Goal: Task Accomplishment & Management: Complete application form

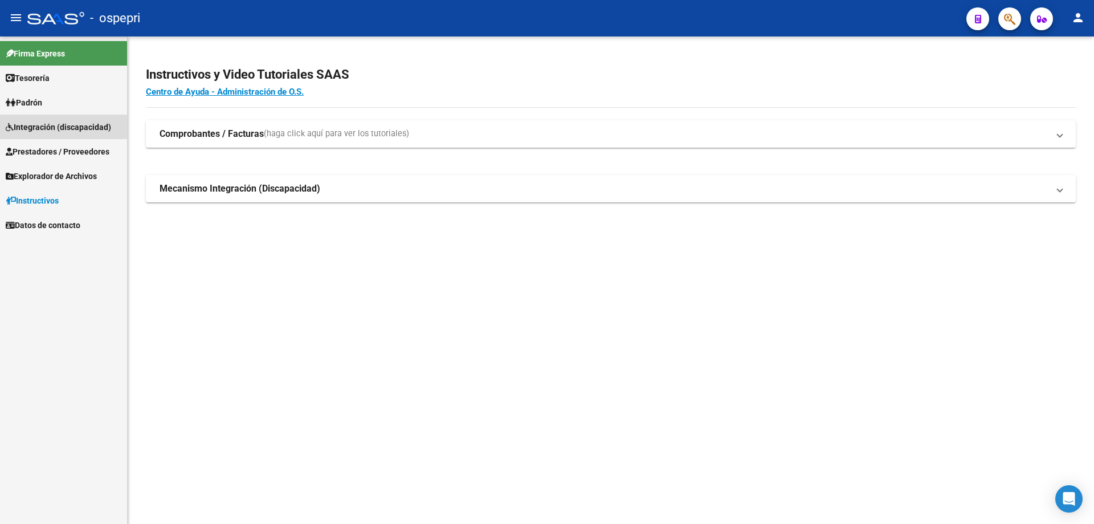
click at [50, 127] on span "Integración (discapacidad)" at bounding box center [58, 127] width 105 height 13
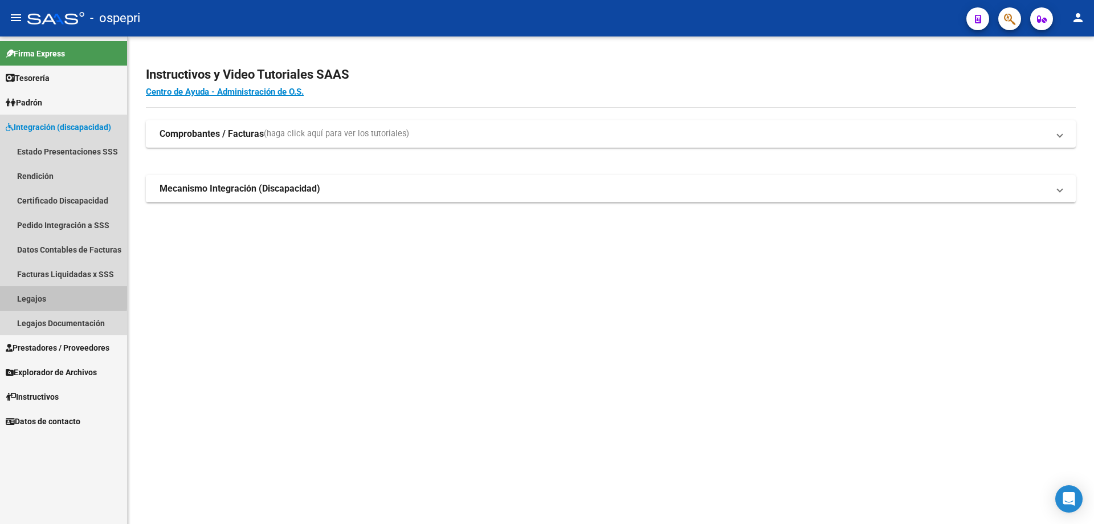
click at [31, 295] on link "Legajos" at bounding box center [63, 298] width 127 height 25
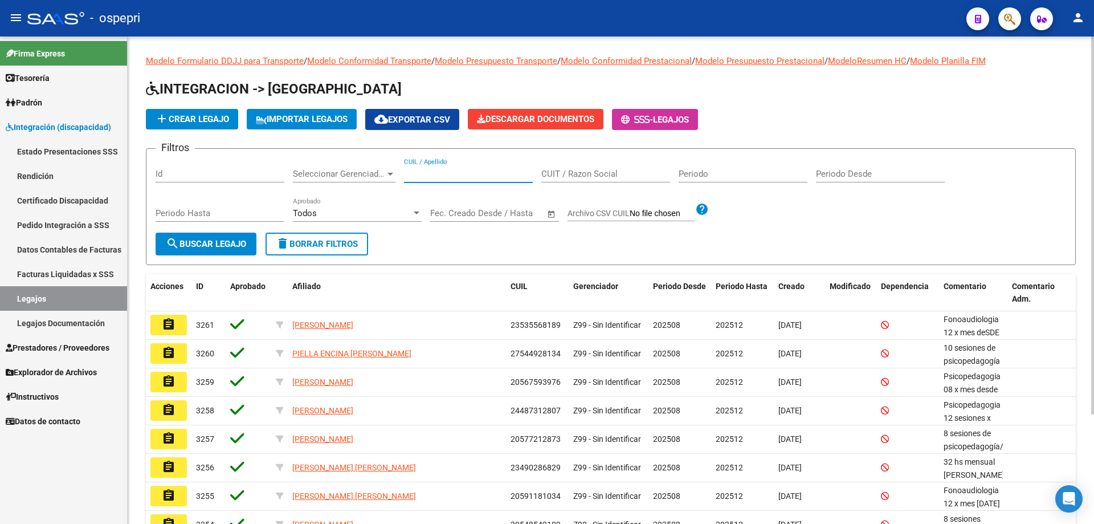
click at [417, 170] on input "CUIL / Apellido" at bounding box center [468, 174] width 129 height 10
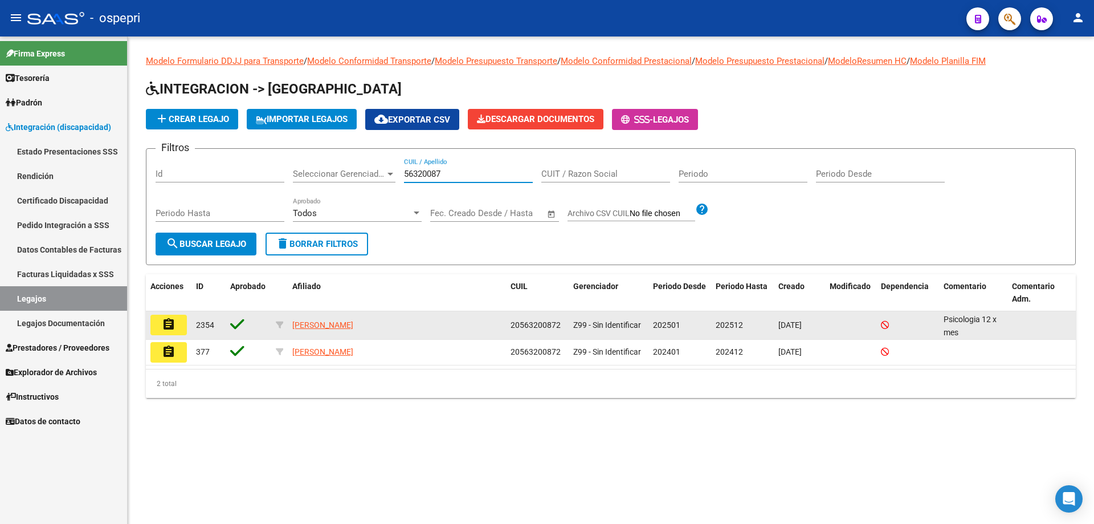
type input "56320087"
click at [179, 329] on button "assignment" at bounding box center [168, 325] width 36 height 21
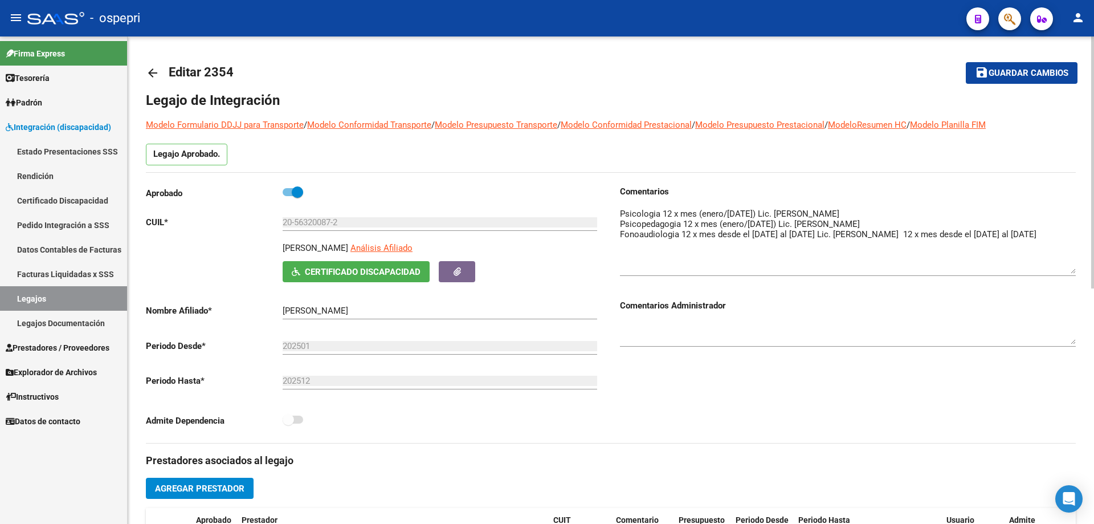
drag, startPoint x: 1071, startPoint y: 222, endPoint x: 1072, endPoint y: 267, distance: 45.1
click at [1074, 266] on textarea at bounding box center [848, 240] width 456 height 66
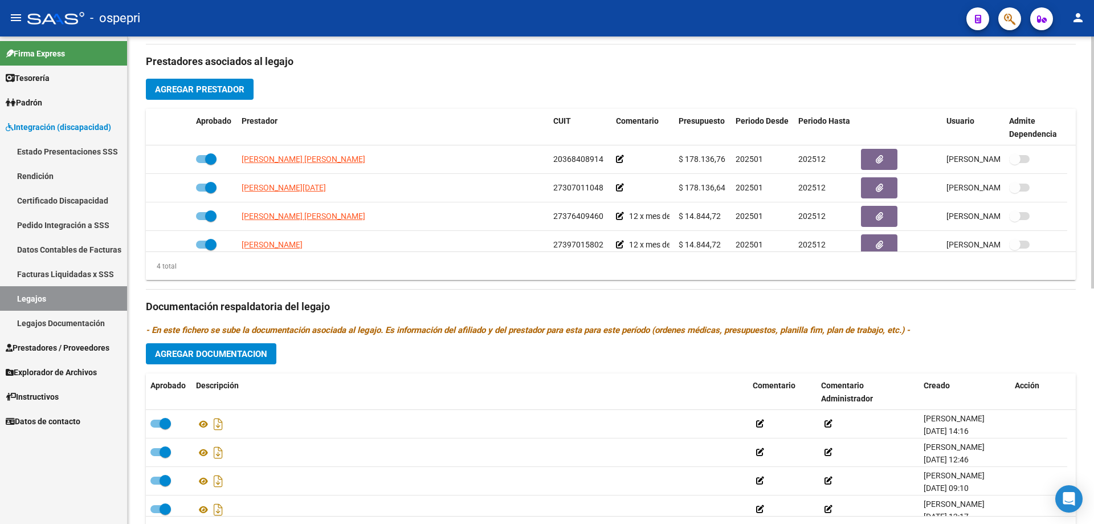
scroll to position [11, 0]
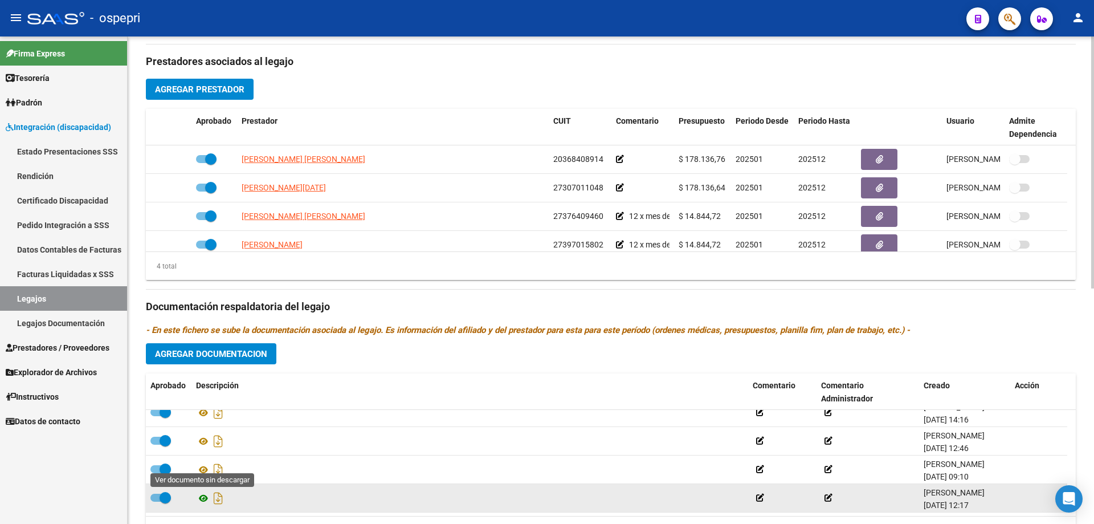
click at [204, 497] on icon at bounding box center [203, 498] width 15 height 14
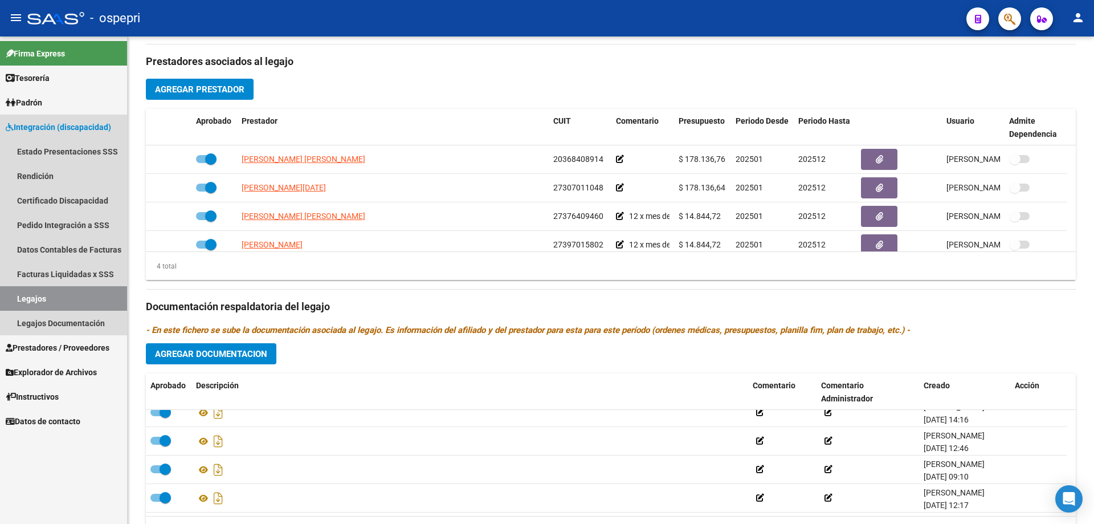
click at [36, 295] on link "Legajos" at bounding box center [63, 298] width 127 height 25
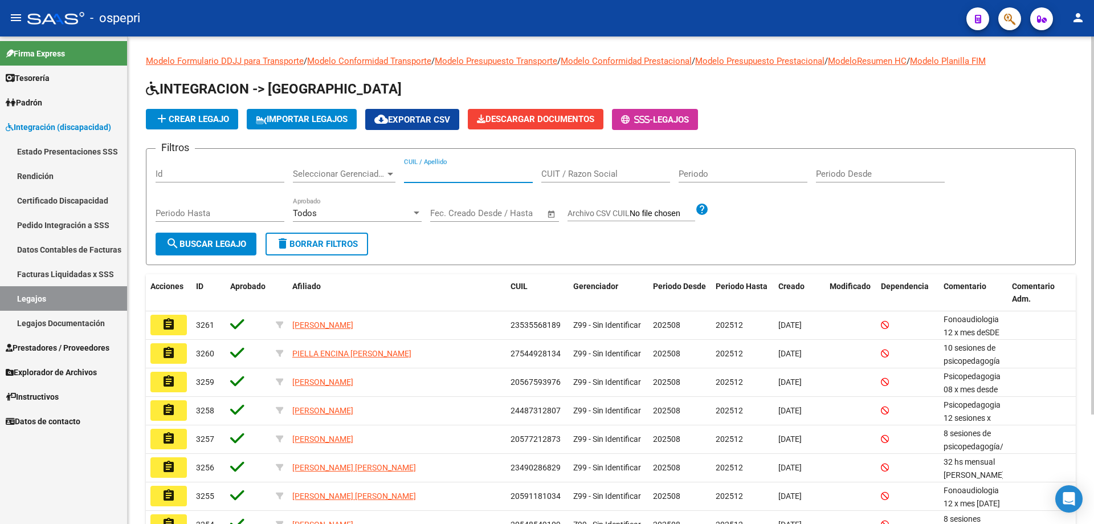
click at [423, 171] on input "CUIL / Apellido" at bounding box center [468, 174] width 129 height 10
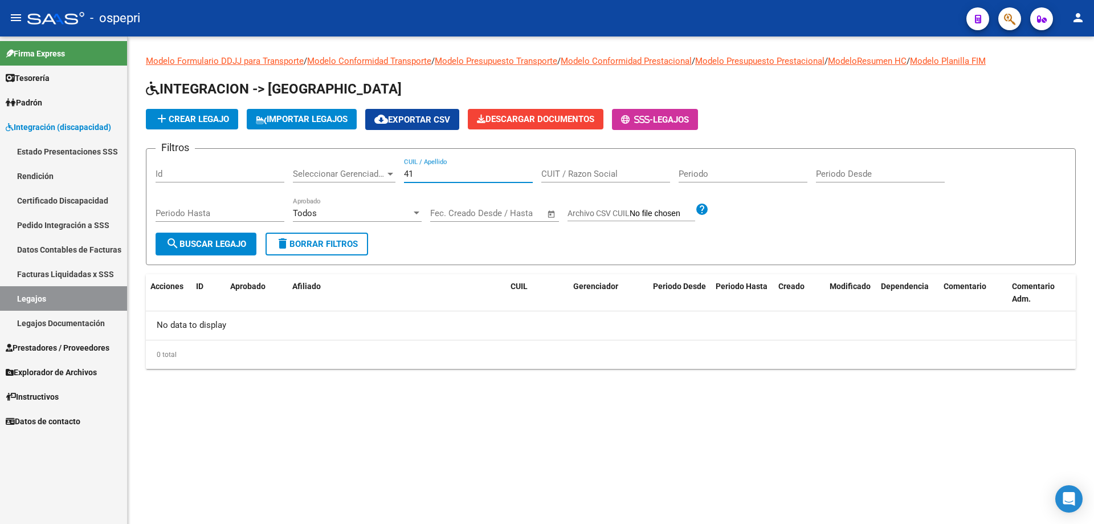
type input "4"
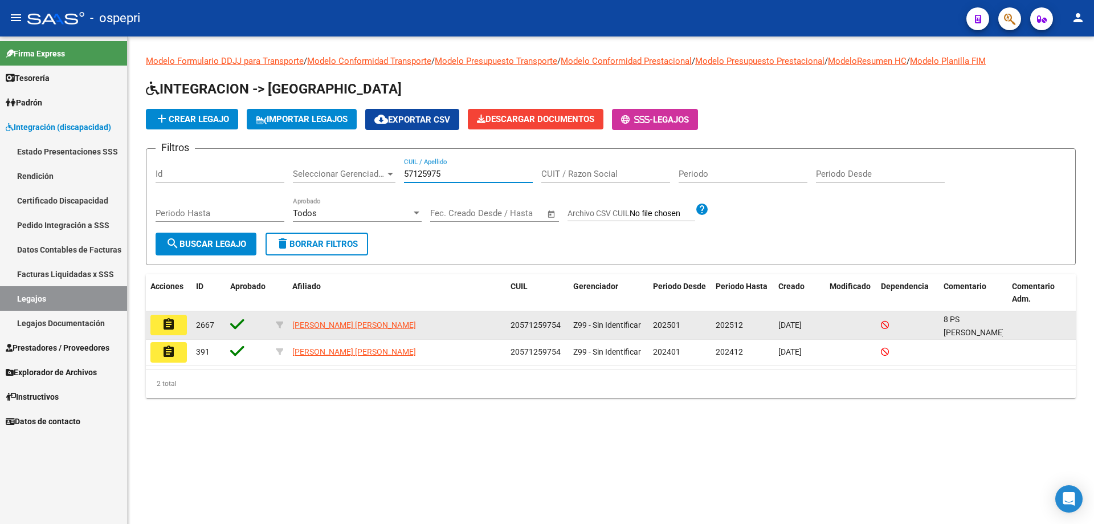
type input "57125975"
click at [174, 325] on mat-icon "assignment" at bounding box center [169, 325] width 14 height 14
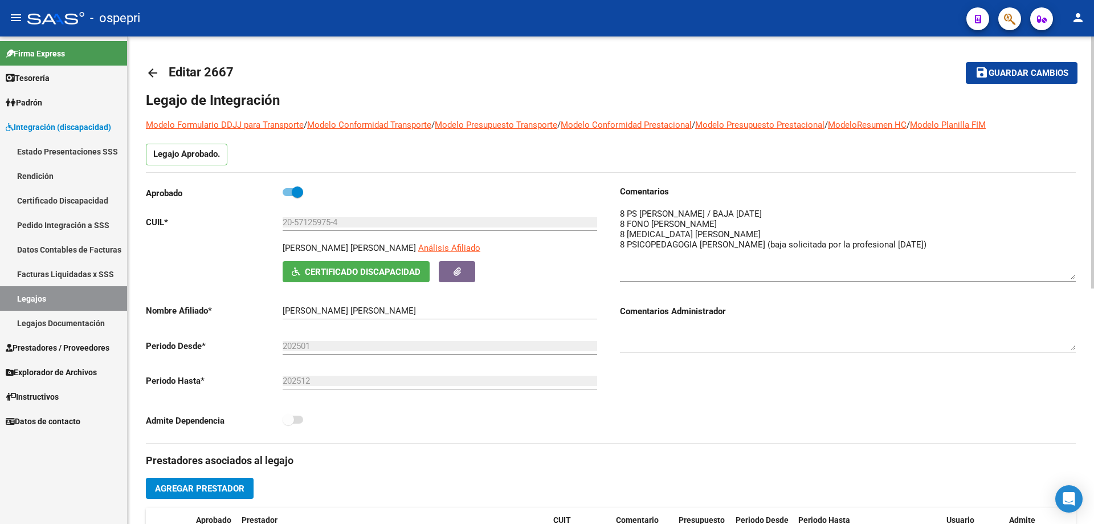
drag, startPoint x: 1072, startPoint y: 223, endPoint x: 1073, endPoint y: 272, distance: 49.1
click at [1073, 272] on textarea at bounding box center [848, 243] width 456 height 72
click at [774, 229] on textarea at bounding box center [848, 243] width 456 height 72
click at [774, 234] on textarea at bounding box center [848, 243] width 456 height 72
type textarea "8 PS [PERSON_NAME] / BAJA [DATE] 8 FONO [PERSON_NAME] 8 [MEDICAL_DATA] [PERSON_…"
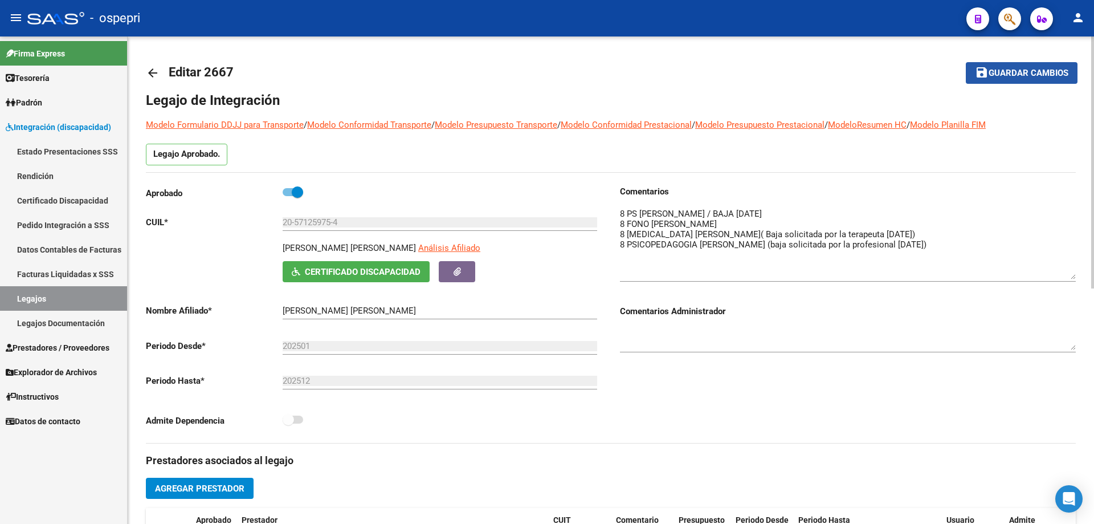
click at [1036, 72] on span "Guardar cambios" at bounding box center [1029, 73] width 80 height 10
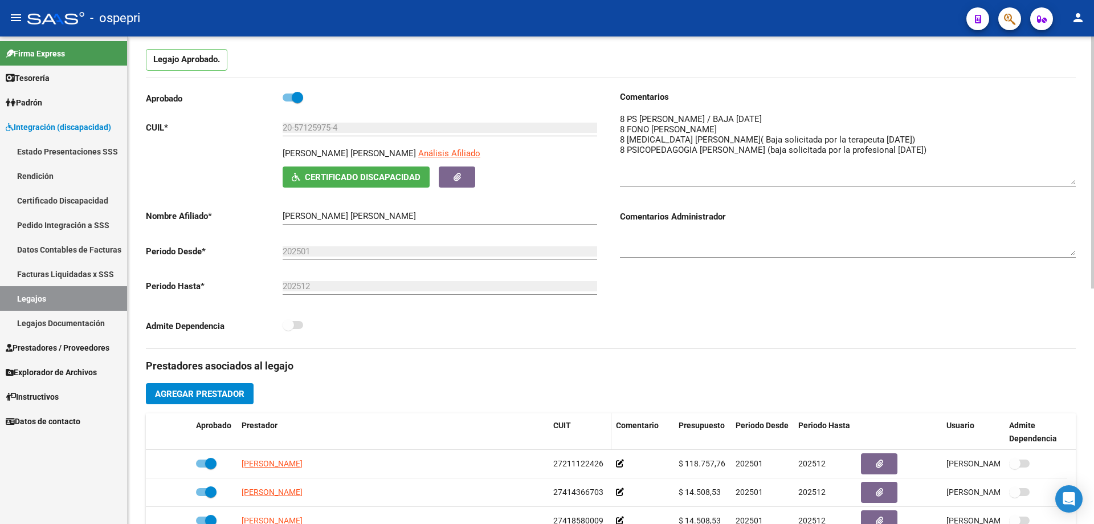
scroll to position [342, 0]
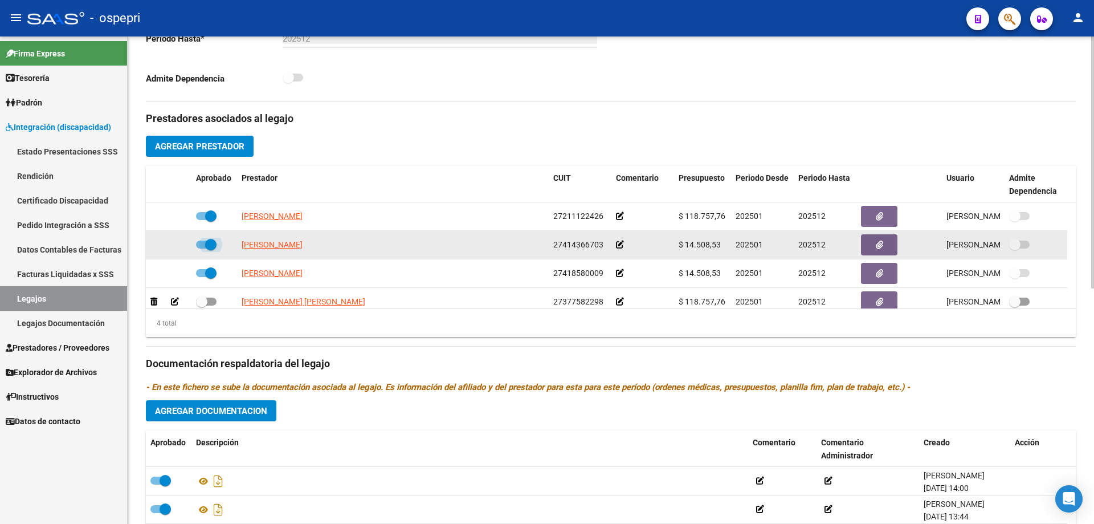
click at [213, 246] on span at bounding box center [210, 244] width 11 height 11
click at [202, 249] on input "checkbox" at bounding box center [201, 249] width 1 height 1
checkbox input "false"
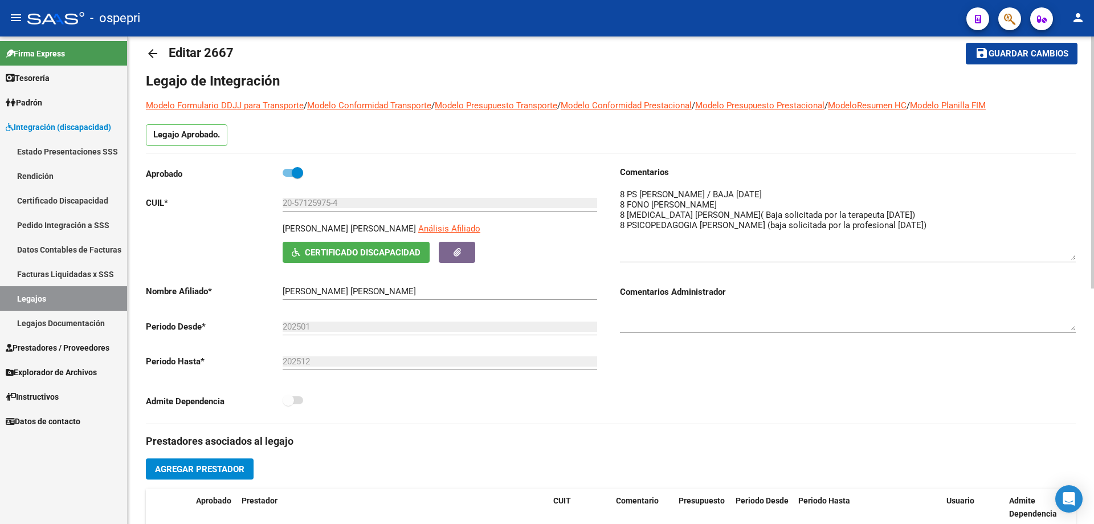
scroll to position [0, 0]
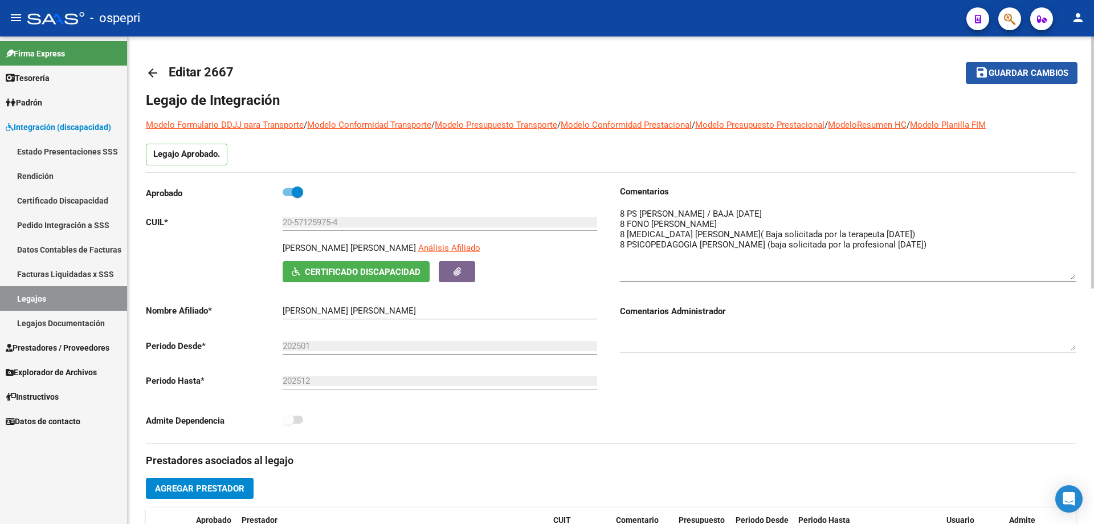
click at [1019, 72] on span "Guardar cambios" at bounding box center [1029, 73] width 80 height 10
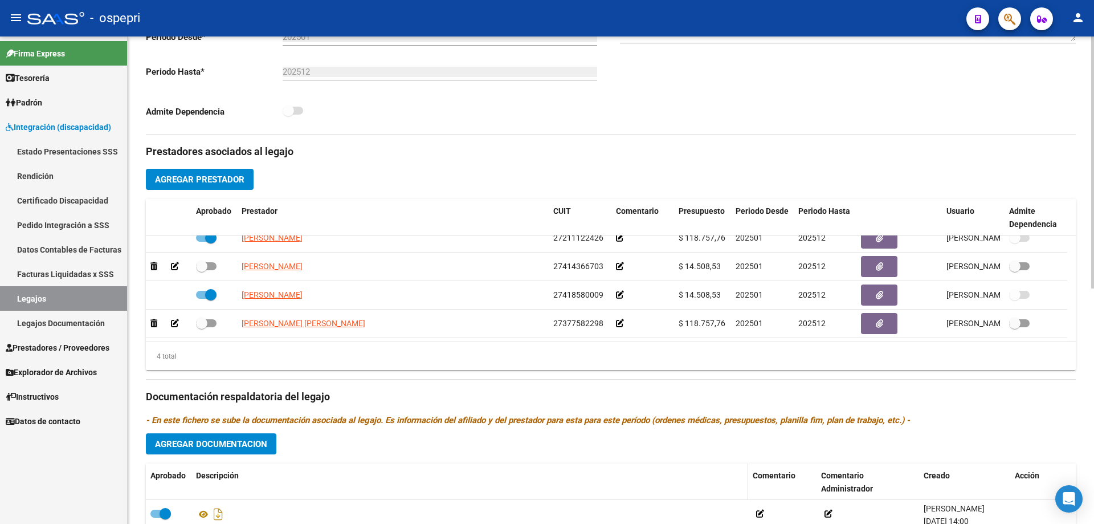
scroll to position [342, 0]
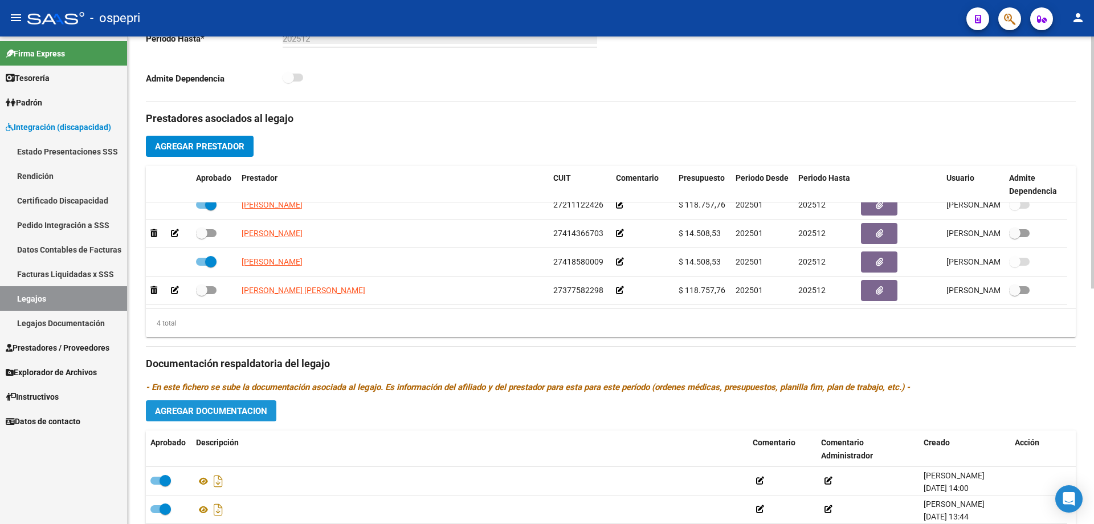
click at [227, 410] on span "Agregar Documentacion" at bounding box center [211, 411] width 112 height 10
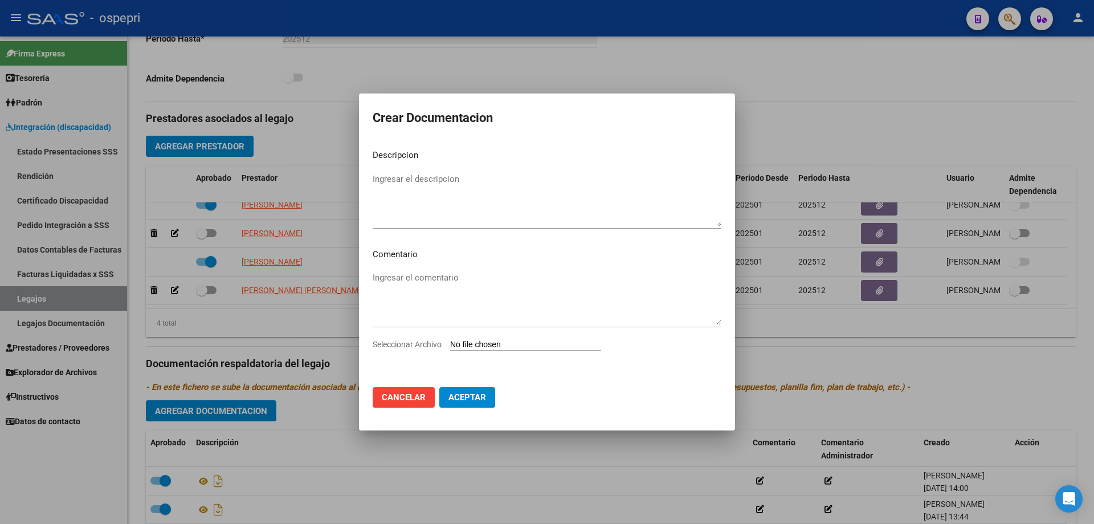
type input "C:\fakepath\[PERSON_NAME] solicitud de baja .pdf"
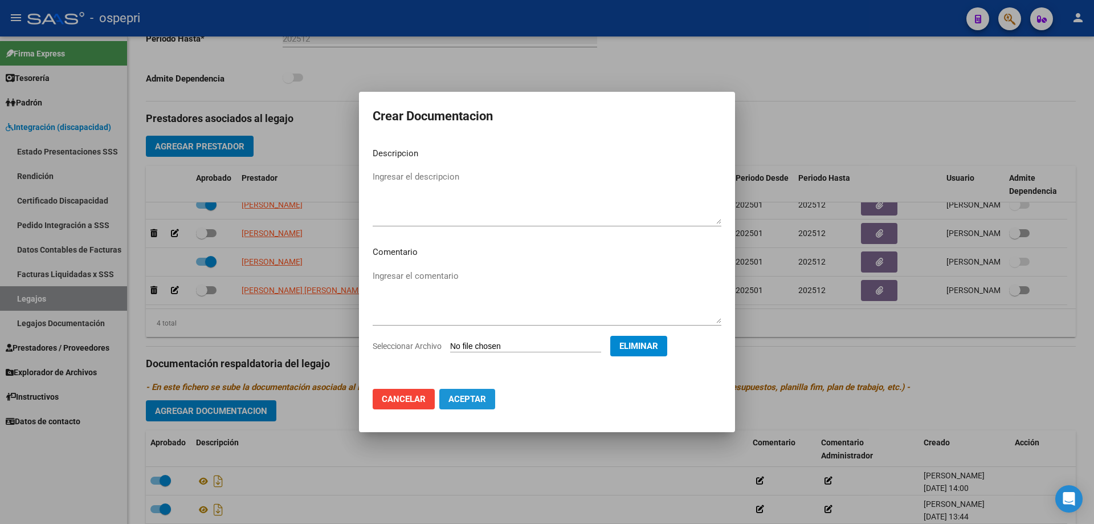
click at [469, 398] on span "Aceptar" at bounding box center [468, 399] width 38 height 10
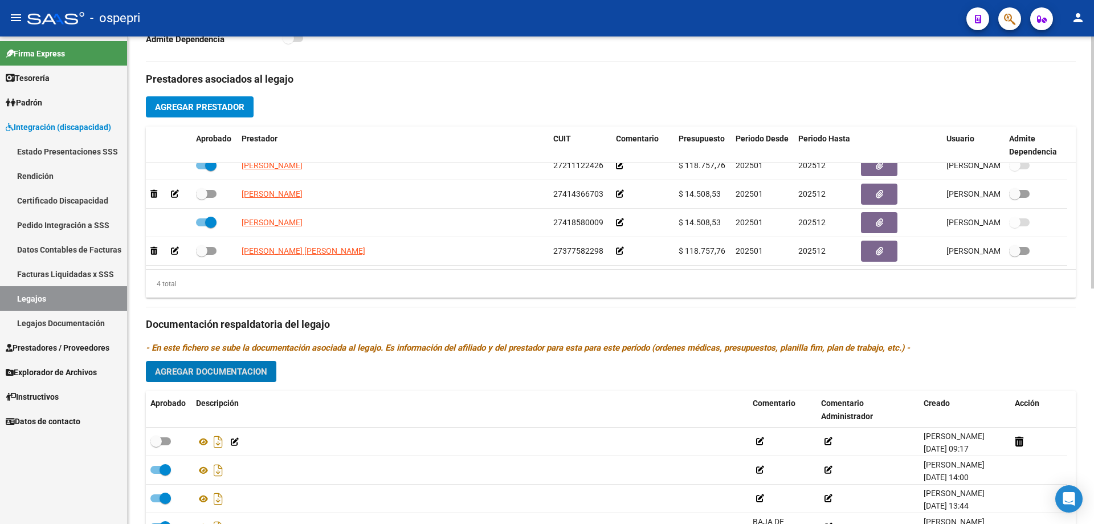
scroll to position [456, 0]
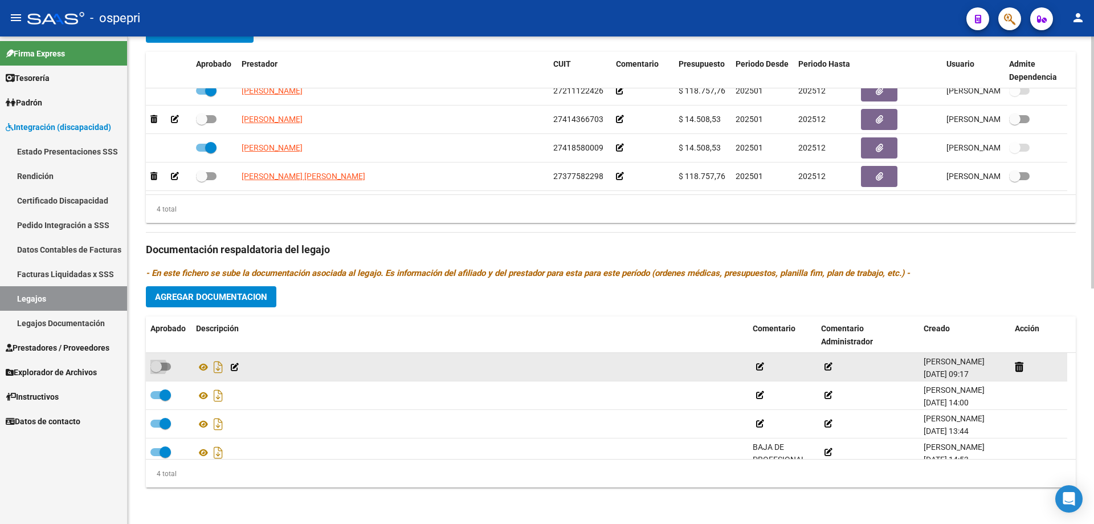
click at [162, 363] on span at bounding box center [160, 367] width 21 height 8
click at [156, 371] on input "checkbox" at bounding box center [156, 371] width 1 height 1
checkbox input "true"
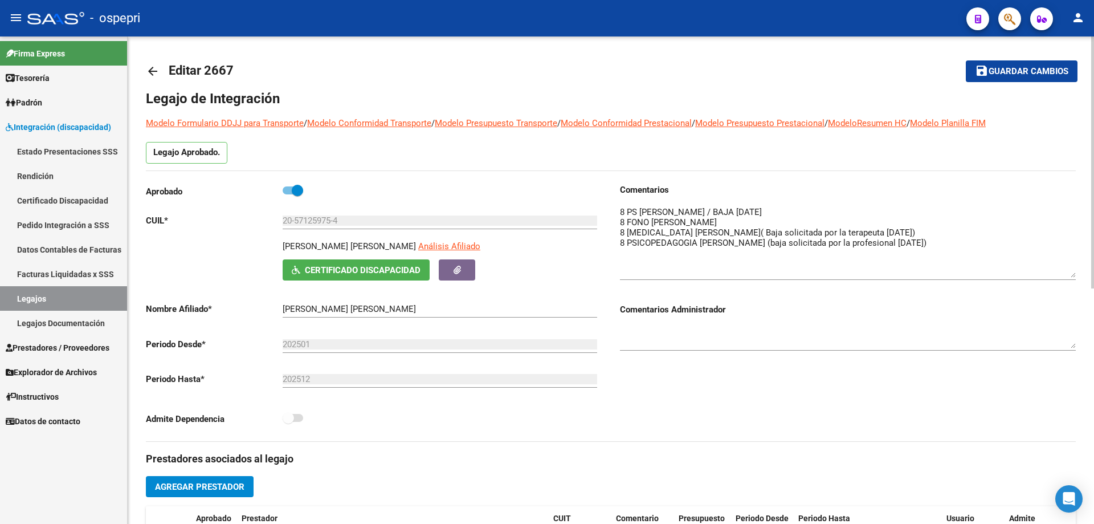
scroll to position [0, 0]
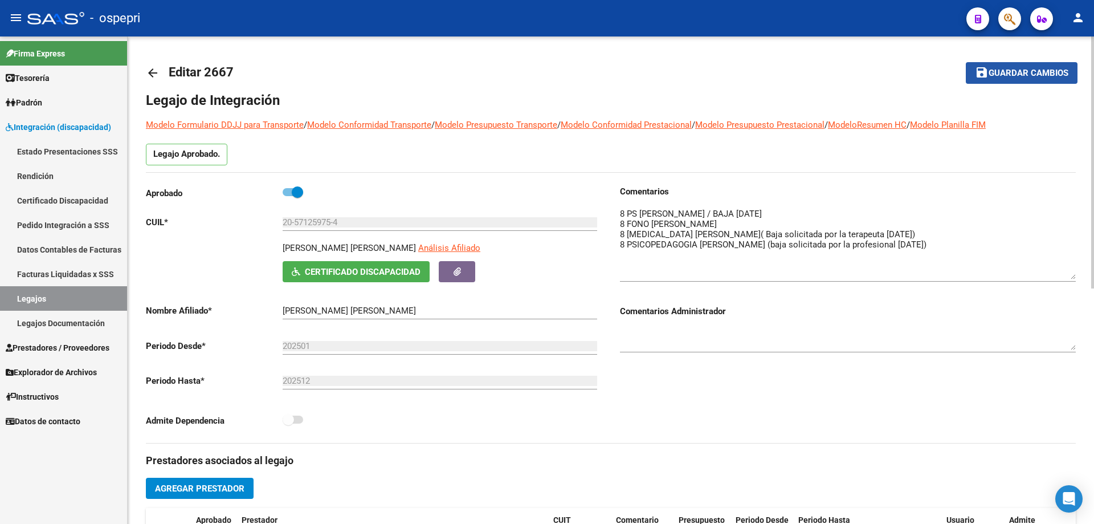
click at [1033, 71] on span "Guardar cambios" at bounding box center [1029, 73] width 80 height 10
